Goal: Task Accomplishment & Management: Complete application form

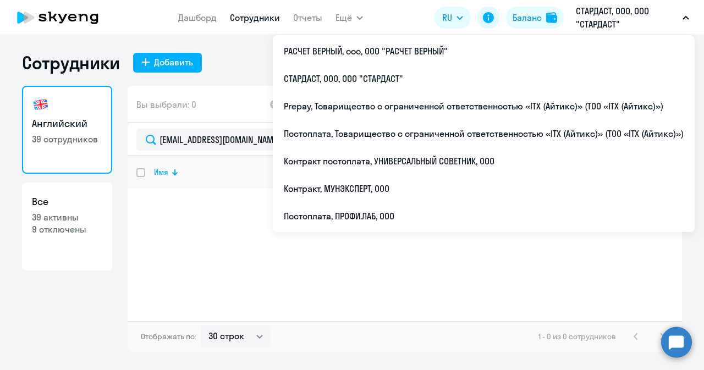
select select "30"
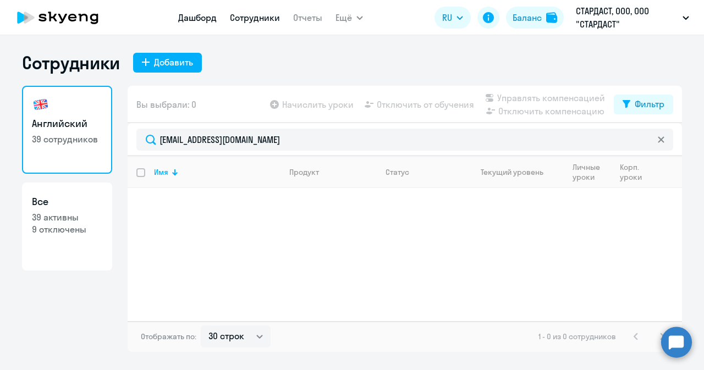
click at [199, 18] on link "Дашборд" at bounding box center [197, 17] width 39 height 11
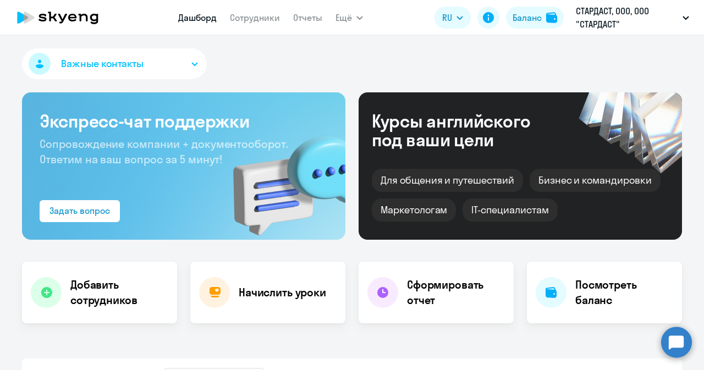
select select "30"
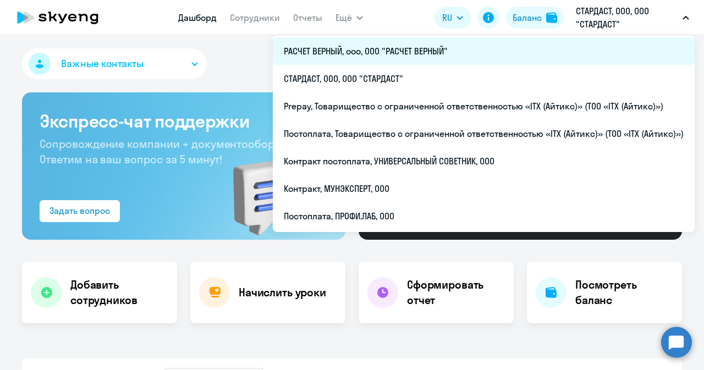
click at [355, 58] on li "РАСЧЕТ ВЕРНЫЙ, ооо, ООО "РАСЧЕТ ВЕРНЫЙ"" at bounding box center [484, 51] width 422 height 28
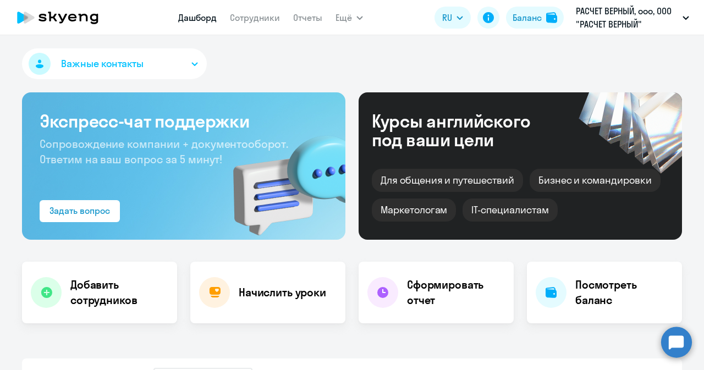
select select "30"
click at [250, 8] on nav "Дашборд Сотрудники Отчеты" at bounding box center [250, 18] width 144 height 22
click at [261, 13] on link "Сотрудники" at bounding box center [255, 17] width 50 height 11
select select "30"
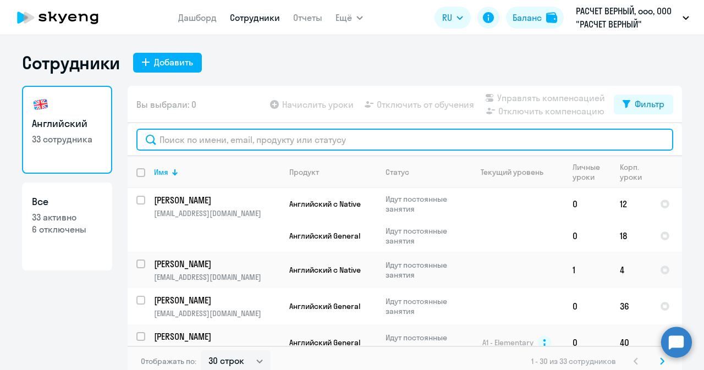
click at [229, 139] on input "text" at bounding box center [404, 140] width 537 height 22
paste input "[EMAIL_ADDRESS][DOMAIN_NAME]"
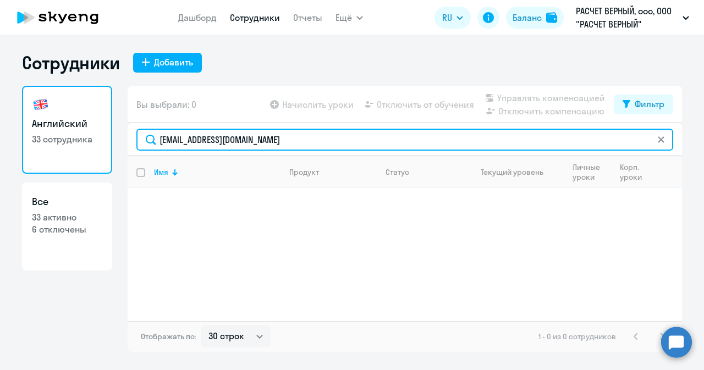
type input "[EMAIL_ADDRESS][DOMAIN_NAME]"
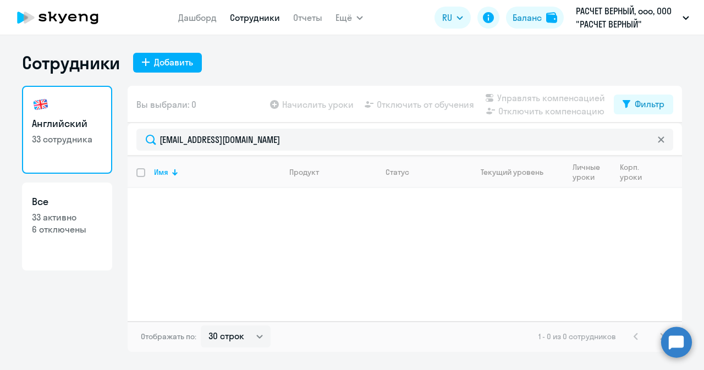
click at [169, 21] on app-header "Дашборд Сотрудники Отчеты Ещё Дашборд Сотрудники Отчеты Начислить уроки Докумен…" at bounding box center [352, 17] width 704 height 35
click at [184, 20] on link "Дашборд" at bounding box center [197, 17] width 39 height 11
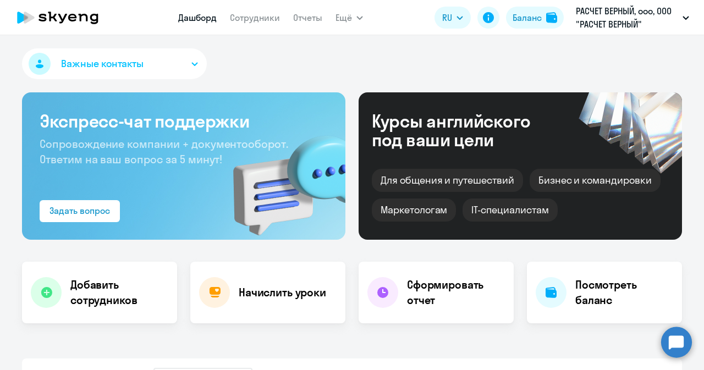
select select "30"
click at [90, 297] on h4 "Добавить сотрудников" at bounding box center [119, 292] width 98 height 31
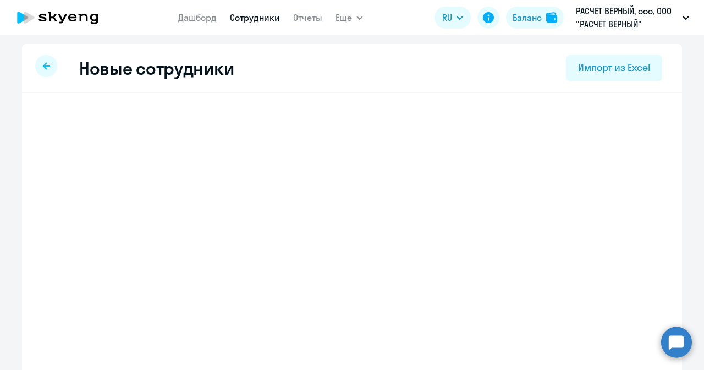
select select "english_adult_not_native_speaker"
select select "3"
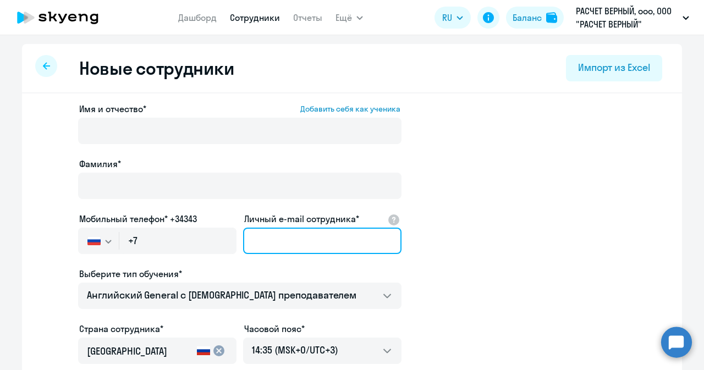
click at [304, 236] on input "Личный e-mail сотрудника*" at bounding box center [322, 241] width 158 height 26
click at [268, 242] on input "Личный e-mail сотрудника*" at bounding box center [322, 241] width 158 height 26
paste input "[EMAIL_ADDRESS][DOMAIN_NAME]"
type input "[EMAIL_ADDRESS][DOMAIN_NAME]"
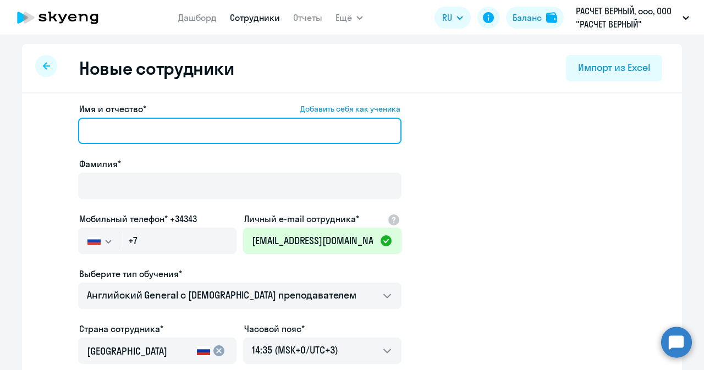
click at [158, 139] on input "Имя и отчество* Добавить себя как ученика" at bounding box center [239, 131] width 323 height 26
paste input "[PERSON_NAME]"
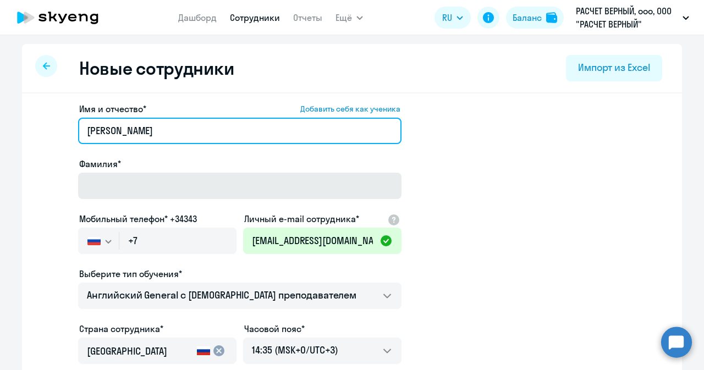
type input "[PERSON_NAME]"
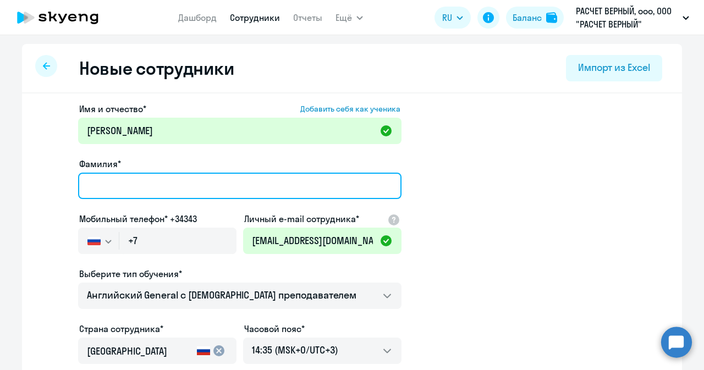
click at [153, 190] on input "Фамилия*" at bounding box center [239, 186] width 323 height 26
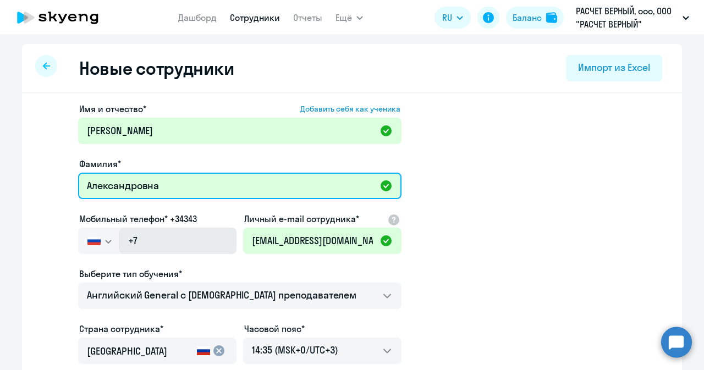
type input "Александровна"
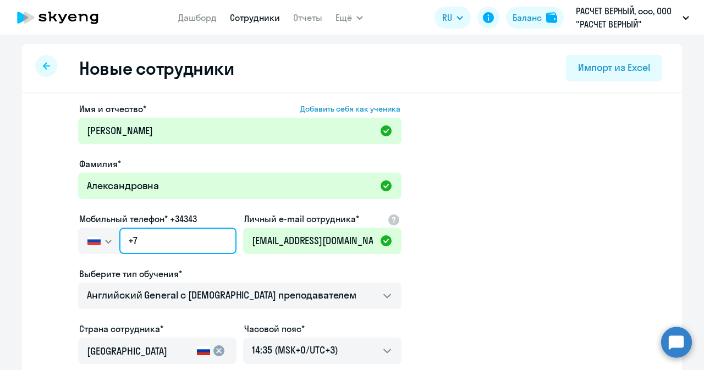
click at [180, 235] on input "+7" at bounding box center [177, 241] width 117 height 26
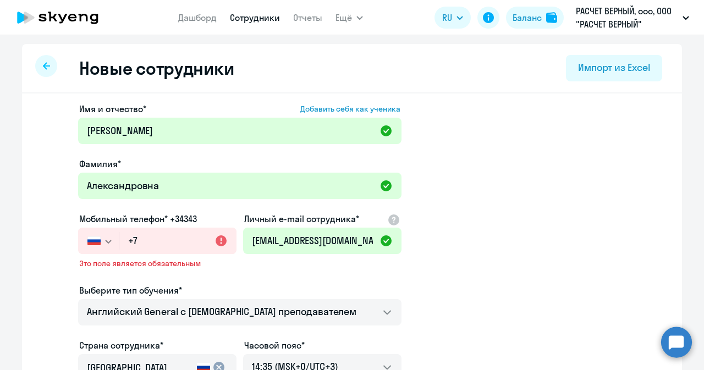
click at [104, 239] on svg-icon "button" at bounding box center [108, 241] width 9 height 9
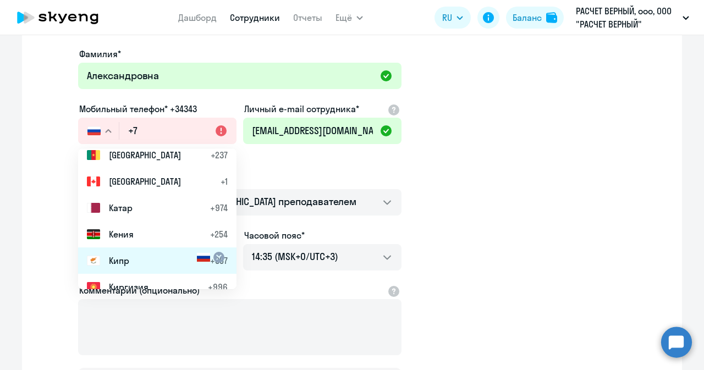
scroll to position [2255, 0]
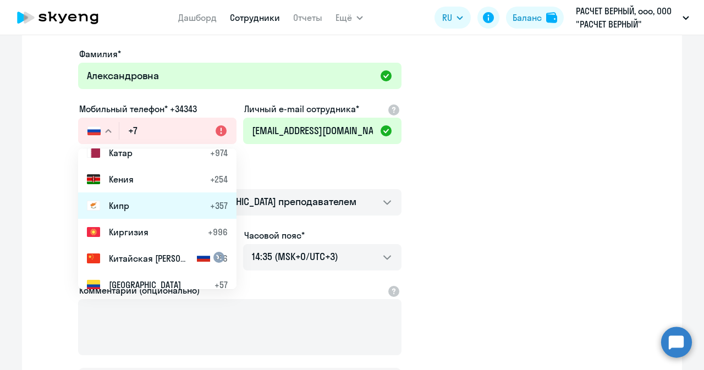
click at [122, 210] on span "Кипр" at bounding box center [119, 205] width 20 height 13
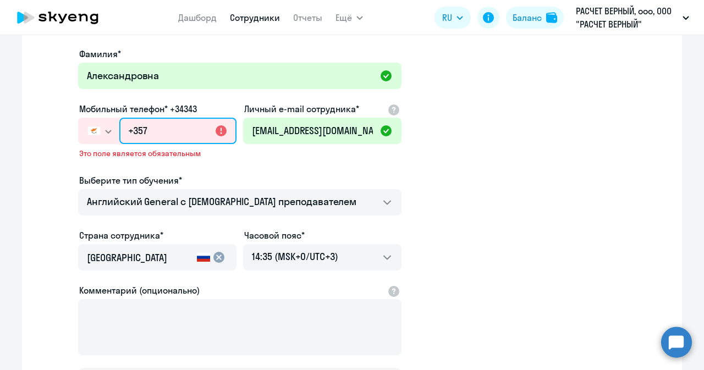
click at [153, 129] on input "+357" at bounding box center [177, 131] width 117 height 26
paste input "7 976 025-18"
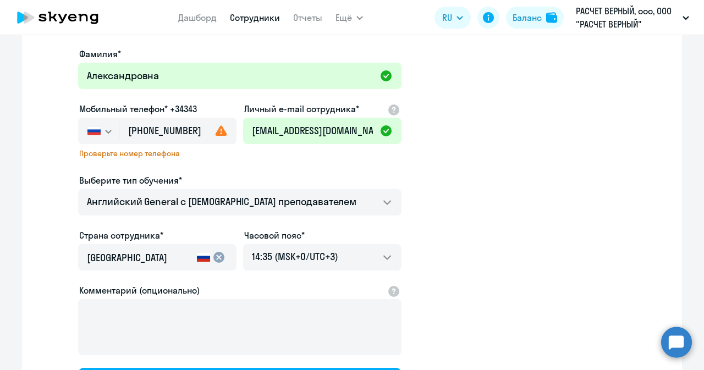
click at [105, 130] on icon "button" at bounding box center [108, 132] width 7 height 4
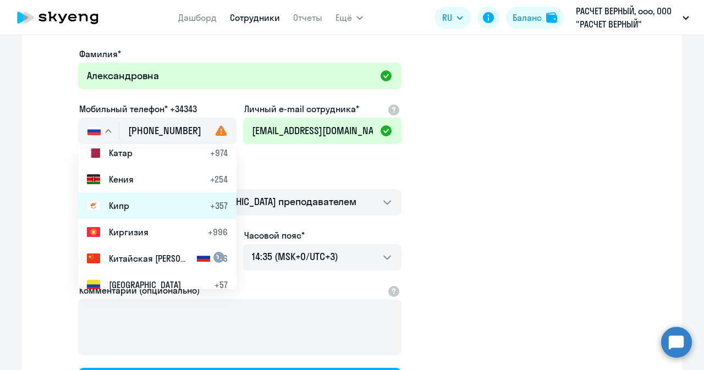
click at [145, 210] on li "Кипр +357" at bounding box center [157, 206] width 158 height 26
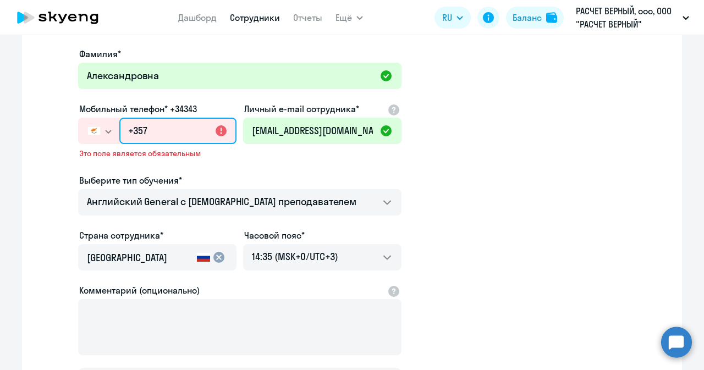
click at [161, 130] on input "+357" at bounding box center [177, 131] width 117 height 26
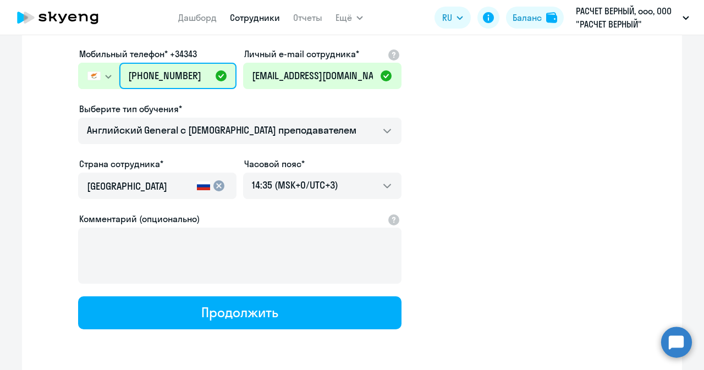
scroll to position [206, 0]
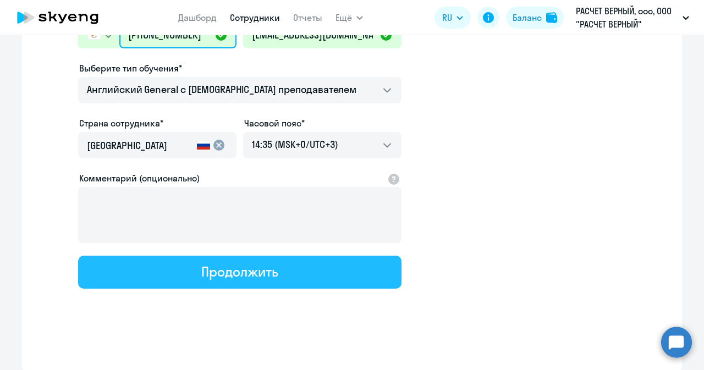
type input "[PHONE_NUMBER]"
click at [233, 272] on div "Продолжить" at bounding box center [239, 272] width 76 height 18
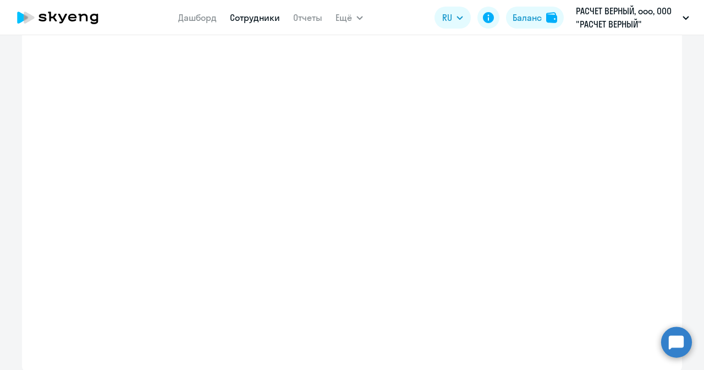
select select "english_adult_not_native_speaker"
select select "3"
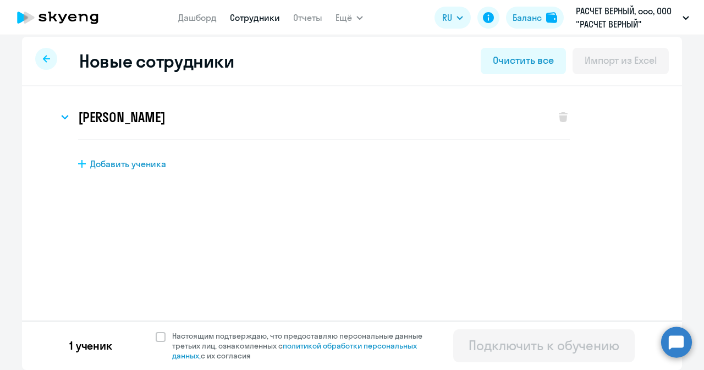
scroll to position [0, 0]
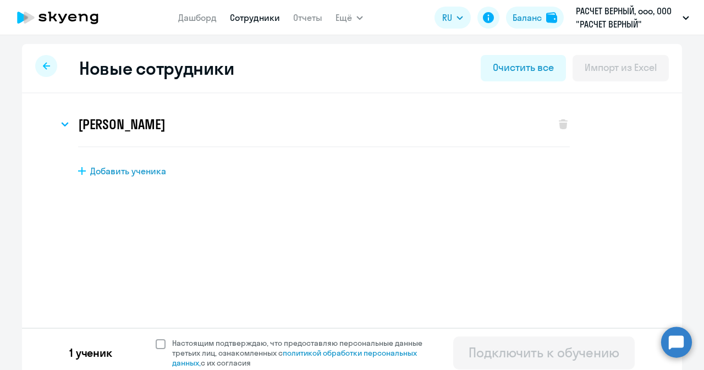
click at [159, 343] on span at bounding box center [161, 344] width 10 height 10
click at [156, 338] on input "Настоящим подтверждаю, что предоставляю персональные данные третьих лиц, ознако…" at bounding box center [155, 338] width 1 height 1
checkbox input "true"
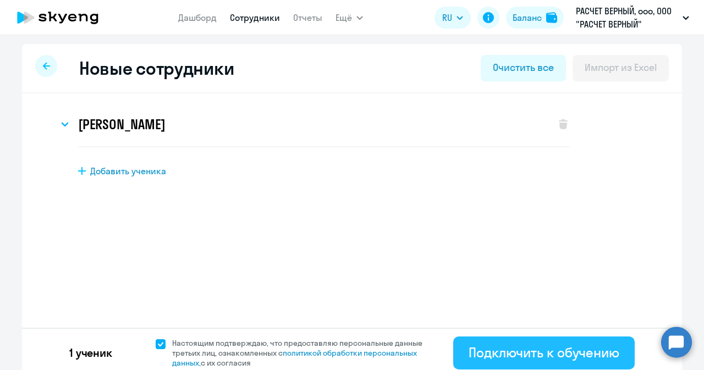
click at [517, 348] on div "Подключить к обучению" at bounding box center [544, 353] width 151 height 18
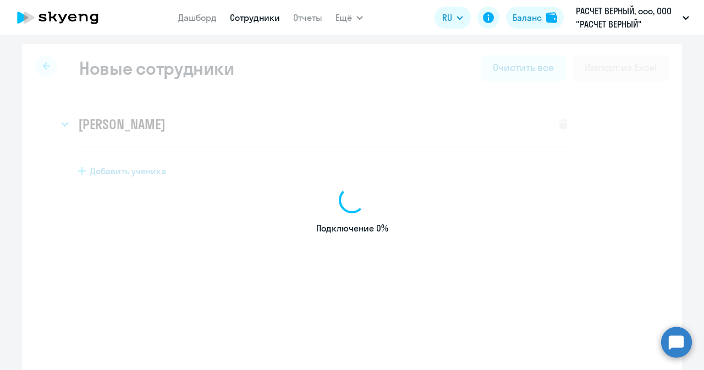
select select "english_adult_not_native_speaker"
select select "3"
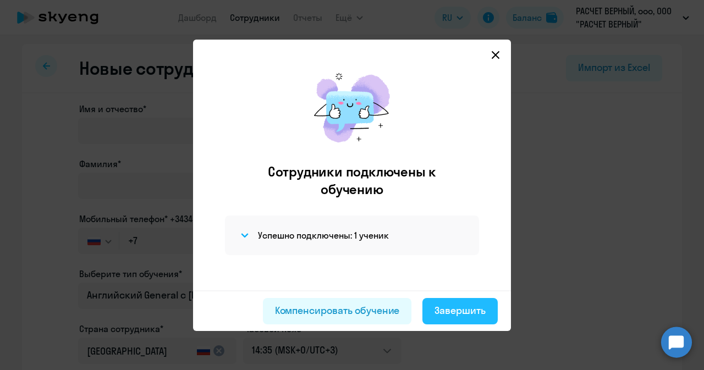
click at [440, 306] on div "Завершить" at bounding box center [460, 311] width 51 height 14
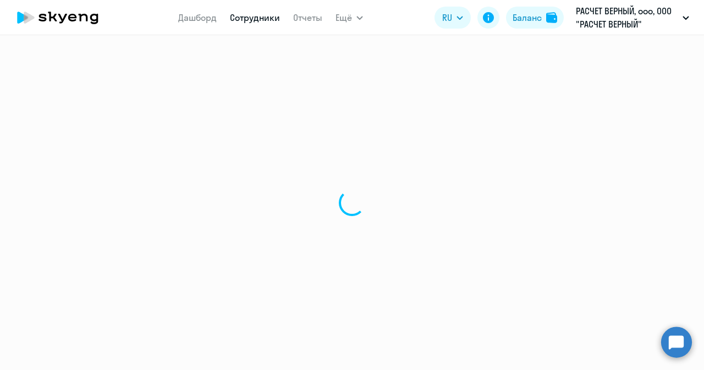
select select "30"
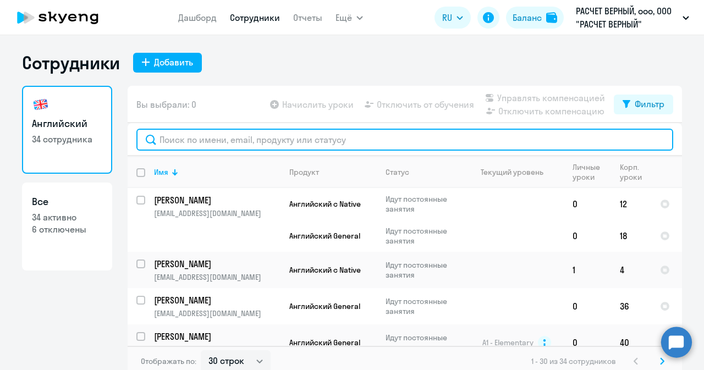
click at [215, 139] on input "text" at bounding box center [404, 140] width 537 height 22
paste input "[EMAIL_ADDRESS][DOMAIN_NAME]"
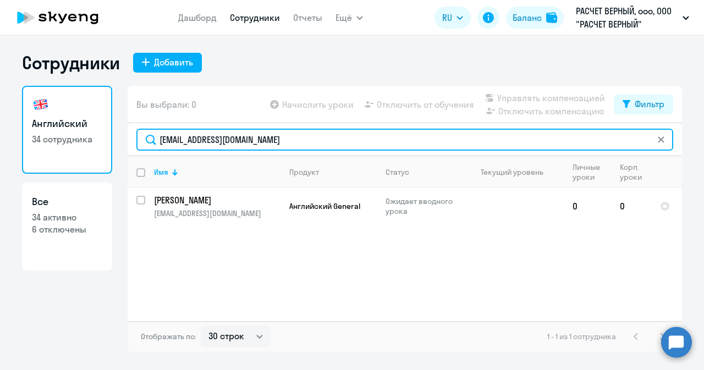
type input "[EMAIL_ADDRESS][DOMAIN_NAME]"
